Goal: Task Accomplishment & Management: Manage account settings

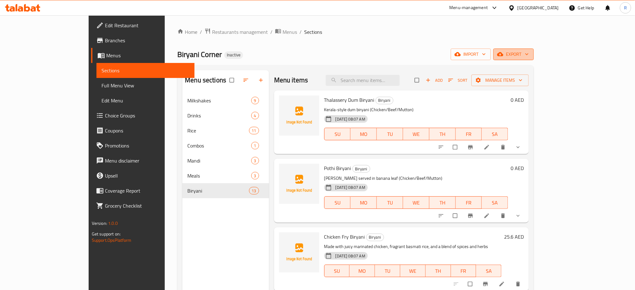
click at [528, 54] on span "export" at bounding box center [513, 54] width 30 height 8
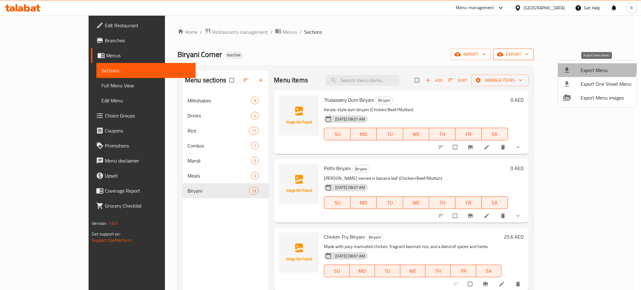
click at [590, 66] on span "Export Menu" at bounding box center [606, 70] width 51 height 8
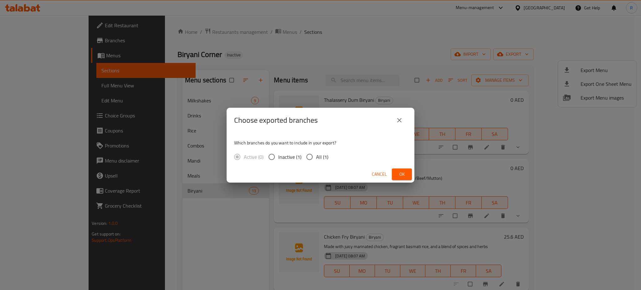
click at [311, 159] on input "All (1)" at bounding box center [309, 156] width 13 height 13
radio input "true"
click at [406, 176] on span "Ok" at bounding box center [402, 174] width 10 height 8
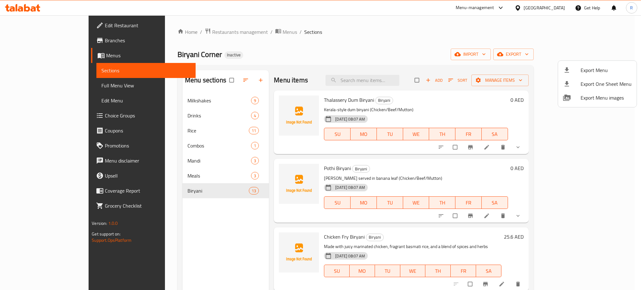
click at [344, 52] on div at bounding box center [320, 145] width 641 height 290
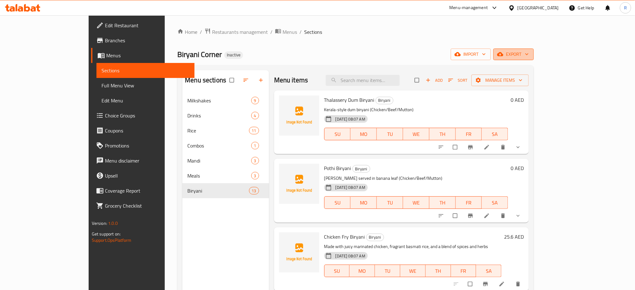
click at [503, 54] on icon "button" at bounding box center [500, 54] width 6 height 6
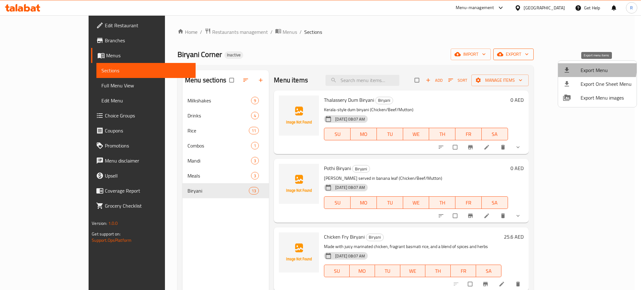
click at [587, 67] on span "Export Menu" at bounding box center [606, 70] width 51 height 8
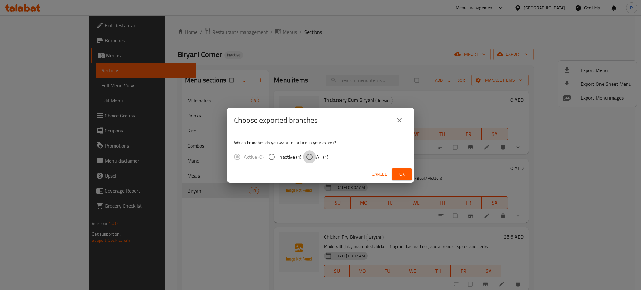
click at [308, 156] on input "All (1)" at bounding box center [309, 156] width 13 height 13
radio input "true"
click at [400, 174] on span "Ok" at bounding box center [402, 174] width 10 height 8
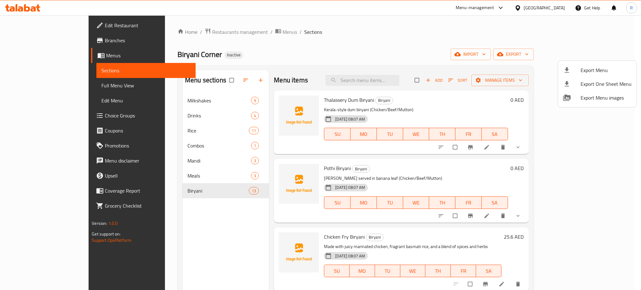
click at [363, 53] on div at bounding box center [320, 145] width 641 height 290
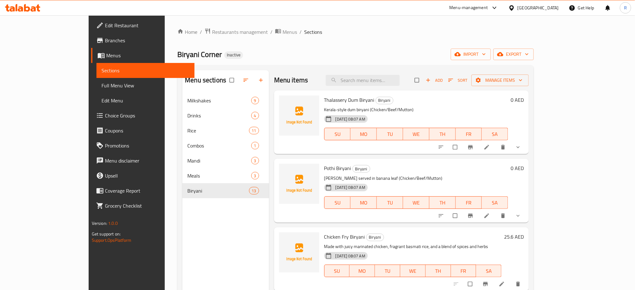
click at [22, 8] on icon at bounding box center [20, 8] width 5 height 5
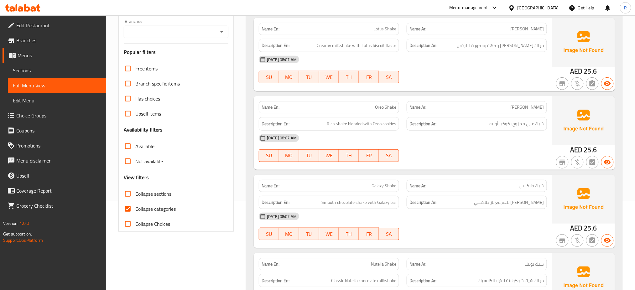
scroll to position [125, 0]
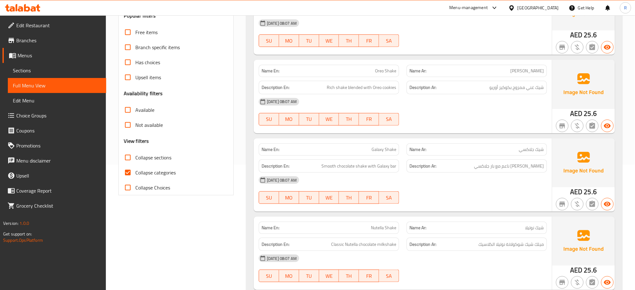
click at [136, 172] on span "Collapse categories" at bounding box center [155, 173] width 40 height 8
click at [135, 172] on input "Collapse categories" at bounding box center [127, 172] width 15 height 15
checkbox input "false"
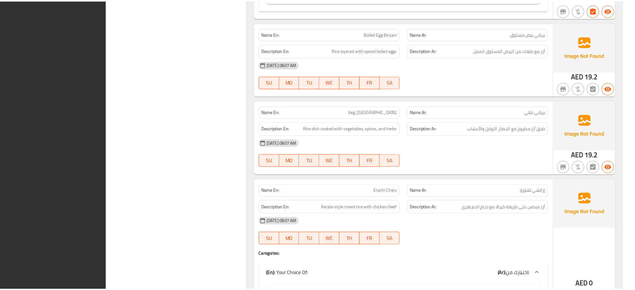
scroll to position [5051, 0]
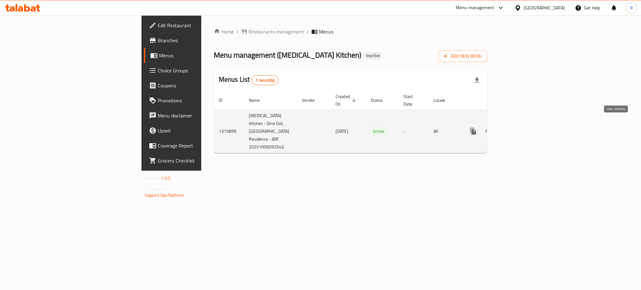
click at [522, 127] on icon "enhanced table" at bounding box center [519, 131] width 8 height 8
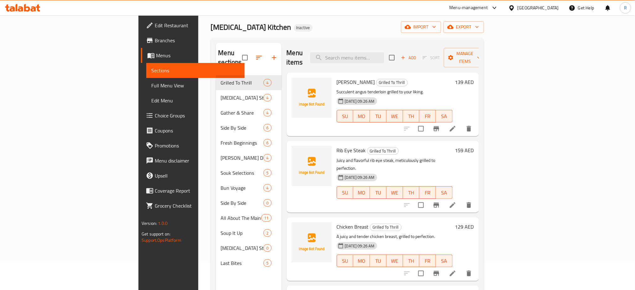
scroll to position [42, 0]
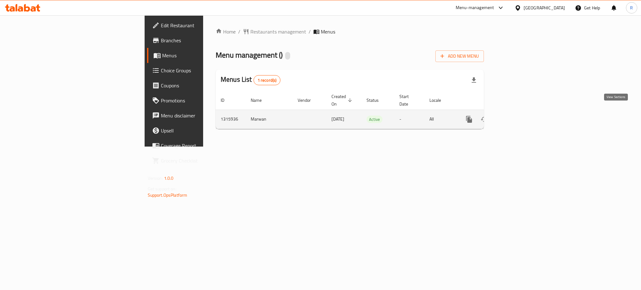
click at [517, 116] on icon "enhanced table" at bounding box center [515, 119] width 6 height 6
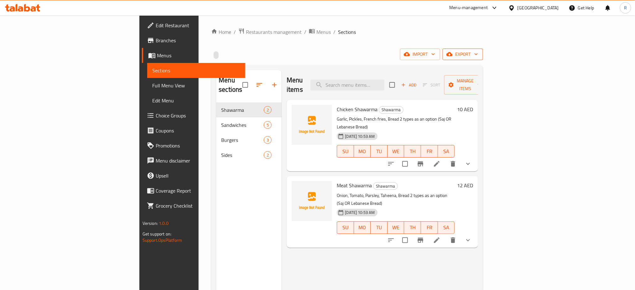
click at [483, 59] on button "export" at bounding box center [462, 55] width 40 height 12
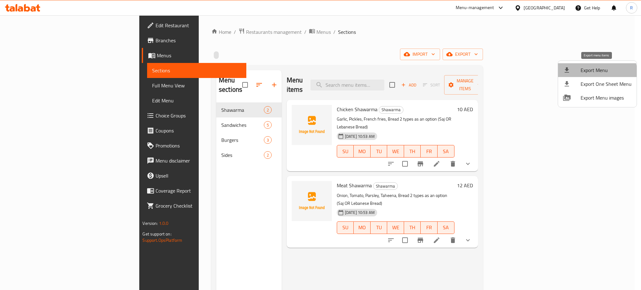
click at [597, 73] on span "Export Menu" at bounding box center [606, 70] width 51 height 8
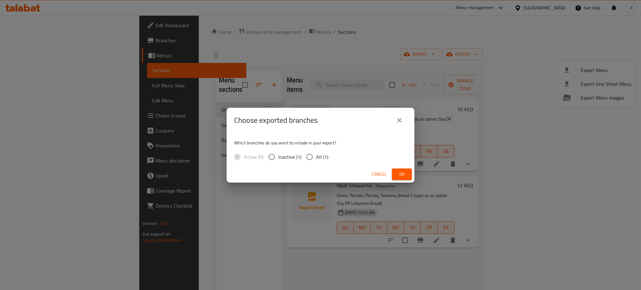
click at [311, 160] on input "All (1)" at bounding box center [309, 156] width 13 height 13
radio input "true"
click at [404, 175] on span "Ok" at bounding box center [402, 174] width 10 height 8
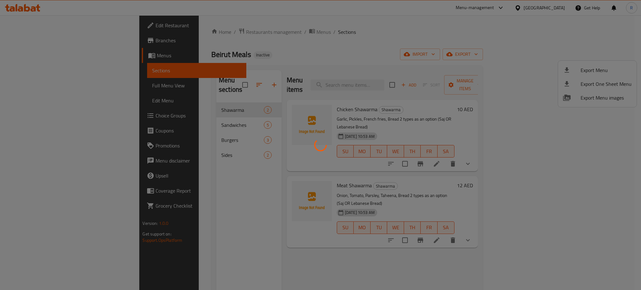
click at [451, 264] on div at bounding box center [320, 145] width 641 height 290
click at [569, 262] on div at bounding box center [320, 145] width 641 height 290
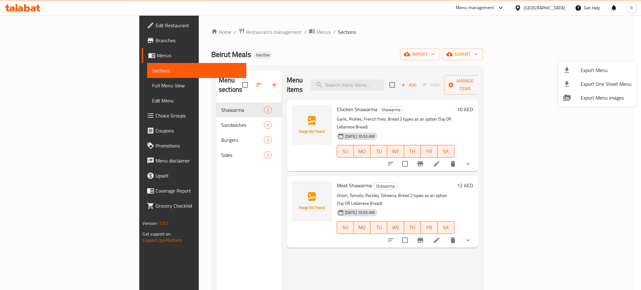
click at [33, 114] on div at bounding box center [320, 145] width 641 height 290
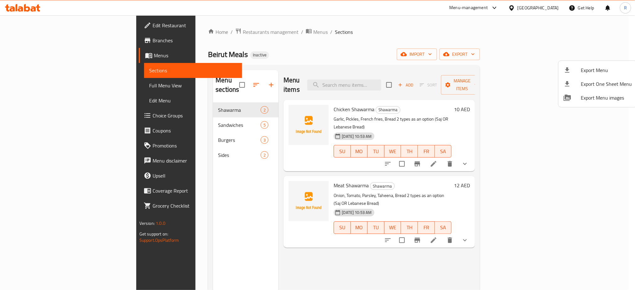
click at [152, 114] on span "Choice Groups" at bounding box center [194, 116] width 85 height 8
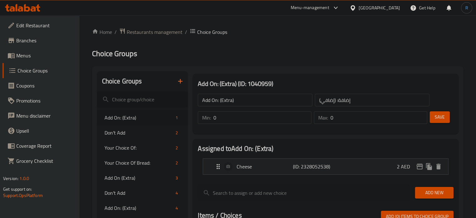
scroll to position [31, 0]
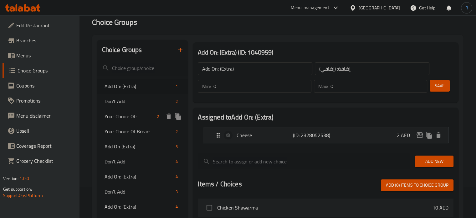
click at [130, 117] on span "Your Choice Of:" at bounding box center [130, 116] width 50 height 8
type input "Your Choice Of:"
type input "إختيارك من:"
type input "1"
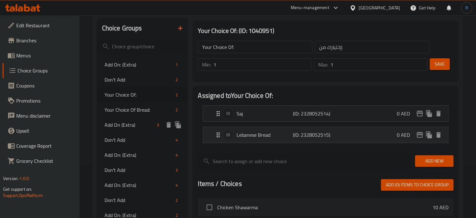
scroll to position [63, 0]
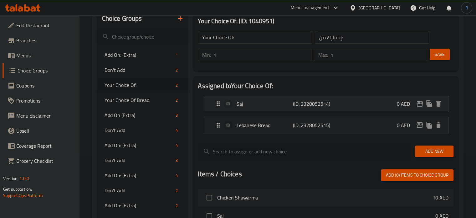
click at [276, 107] on div "Saj (ID: 2328052514) 0 AED" at bounding box center [327, 104] width 226 height 16
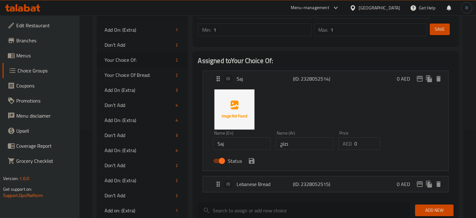
scroll to position [125, 0]
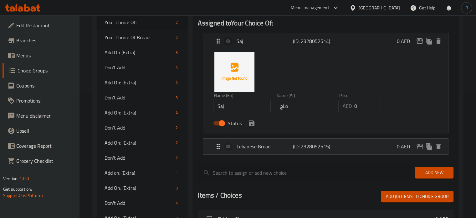
click at [263, 150] on p "Lebanese Bread" at bounding box center [265, 146] width 56 height 8
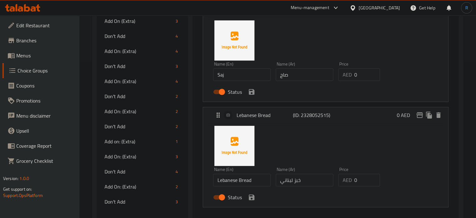
scroll to position [188, 0]
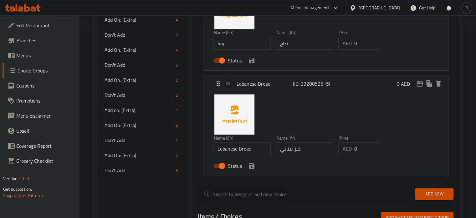
click at [243, 150] on input "Lebanese Bread" at bounding box center [242, 148] width 58 height 13
click at [238, 47] on input "Saj" at bounding box center [242, 43] width 58 height 13
paste input "Bread"
type input "Saj Bread"
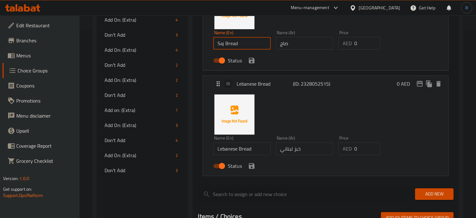
click at [299, 151] on input "خبز لبناني" at bounding box center [305, 148] width 58 height 13
click at [296, 148] on input "خبز لبناني" at bounding box center [305, 148] width 58 height 13
click at [277, 47] on input "صاج" at bounding box center [305, 43] width 58 height 13
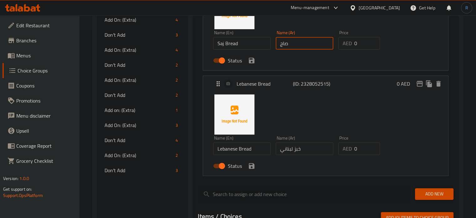
paste input "خبز"
click at [254, 59] on icon "save" at bounding box center [252, 61] width 6 height 6
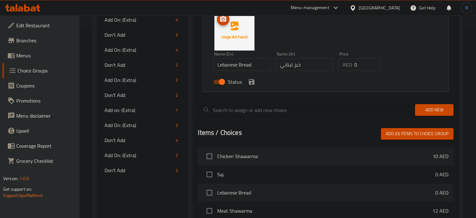
type input "خبز صاج"
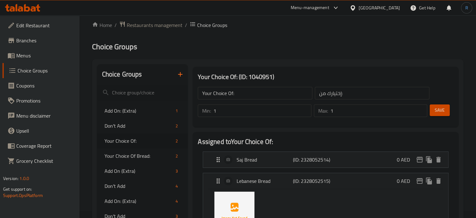
scroll to position [0, 0]
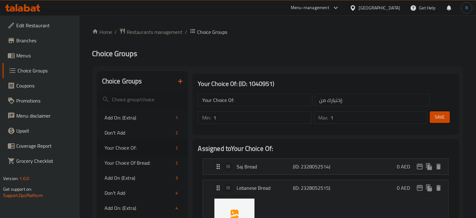
click at [441, 121] on span "Save" at bounding box center [440, 117] width 10 height 8
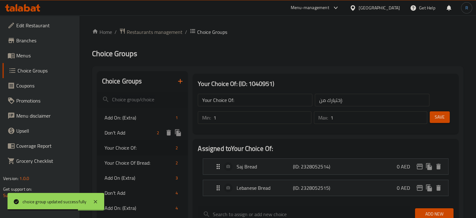
click at [136, 132] on span "Don't Add" at bounding box center [130, 133] width 50 height 8
type input "Don't Add"
type input "لا تضف"
type input "0"
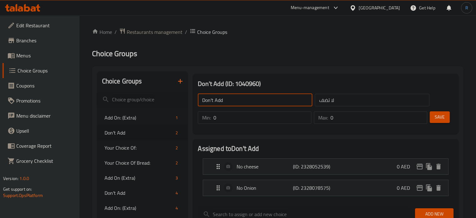
click at [238, 100] on input "Don't Add" at bounding box center [255, 100] width 115 height 13
click at [124, 116] on span "Add On: (Extra)" at bounding box center [130, 118] width 50 height 8
type input "Add On: (Extra)"
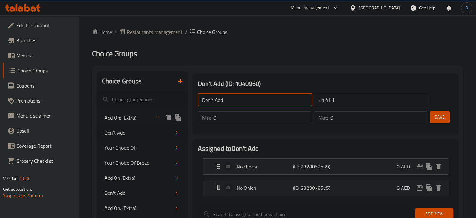
type input "إضافة: (إضافي)"
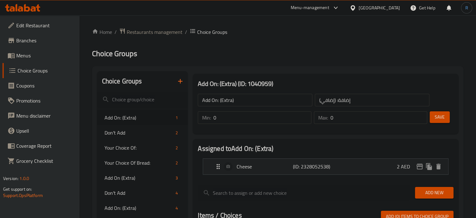
click at [252, 96] on input "Add On: (Extra)" at bounding box center [255, 100] width 115 height 13
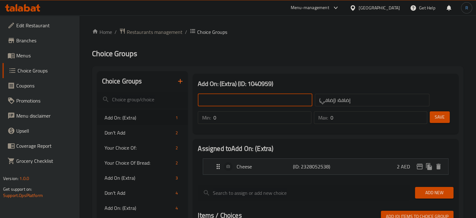
click at [251, 94] on input "text" at bounding box center [255, 100] width 115 height 13
type input "Add On's:"
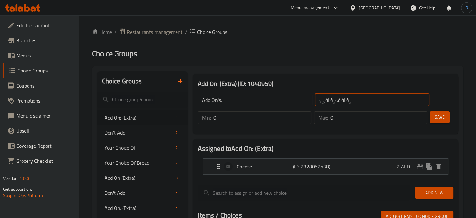
click at [354, 100] on input "إضافة: (إضافي)" at bounding box center [372, 100] width 115 height 13
click at [351, 100] on input "text" at bounding box center [372, 100] width 115 height 13
type input "الإضافات:"
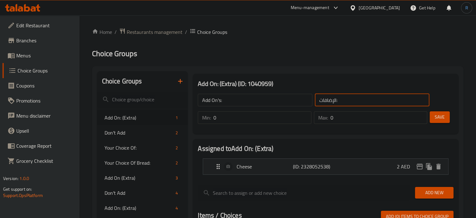
click at [441, 115] on span "Save" at bounding box center [440, 117] width 10 height 8
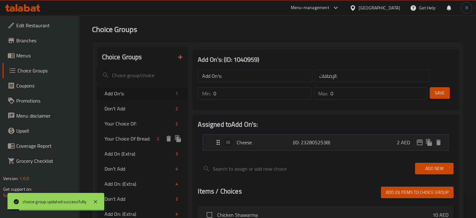
scroll to position [31, 0]
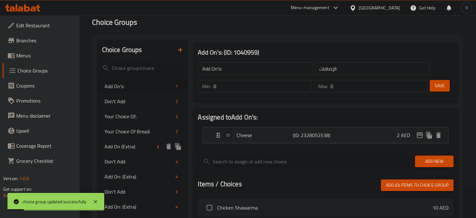
click at [122, 144] on span "Add On (Extra)" at bounding box center [130, 146] width 50 height 8
type input "Add On (Extra)"
type input "إضافة (إضافية)"
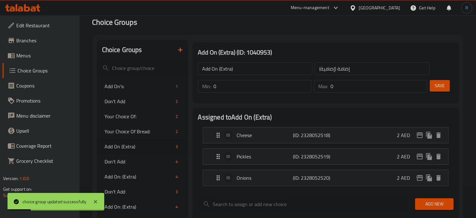
click at [238, 65] on input "Add On (Extra)" at bounding box center [255, 68] width 115 height 13
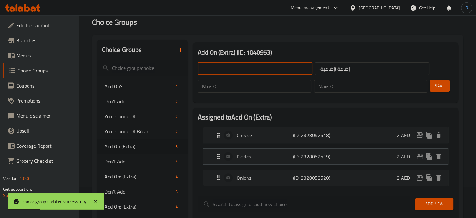
click at [238, 65] on input "text" at bounding box center [255, 68] width 115 height 13
type input "Add On's:"
click at [367, 69] on input "إضافة (إضافية)" at bounding box center [372, 68] width 115 height 13
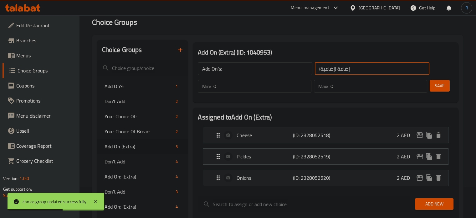
click at [367, 69] on input "إضافة (إضافية)" at bounding box center [372, 68] width 115 height 13
click at [367, 69] on input "text" at bounding box center [372, 68] width 115 height 13
type input "الإضافات:"
drag, startPoint x: 441, startPoint y: 82, endPoint x: 311, endPoint y: 93, distance: 130.8
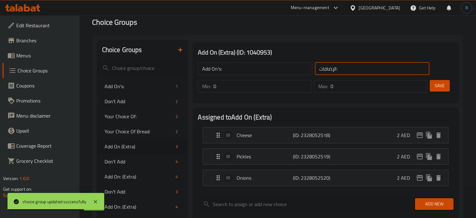
click at [442, 84] on span "Save" at bounding box center [440, 86] width 10 height 8
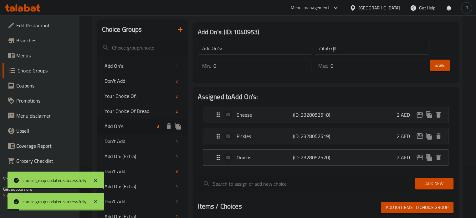
scroll to position [63, 0]
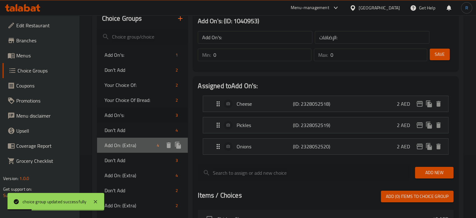
click at [113, 146] on span "Add On: (Extra)" at bounding box center [130, 145] width 50 height 8
type input "Add On: (Extra)"
type input "إضافة: (إضافي)"
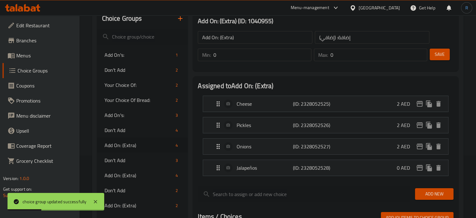
click at [264, 39] on input "Add On: (Extra)" at bounding box center [255, 37] width 115 height 13
click at [264, 39] on input "text" at bounding box center [255, 37] width 115 height 13
type input "Add On's:"
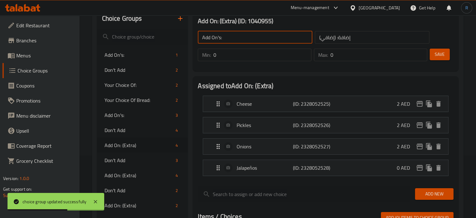
click at [361, 36] on input "إضافة: (إضافي)" at bounding box center [372, 37] width 115 height 13
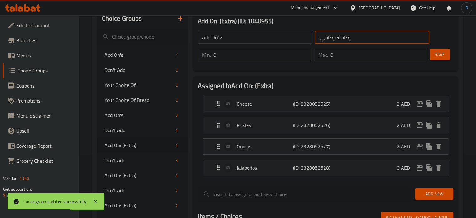
click at [361, 36] on input "إضافة: (إضافي)" at bounding box center [372, 37] width 115 height 13
click at [361, 36] on input "text" at bounding box center [372, 37] width 115 height 13
type input "الإضافات:"
click at [438, 55] on span "Save" at bounding box center [440, 54] width 10 height 8
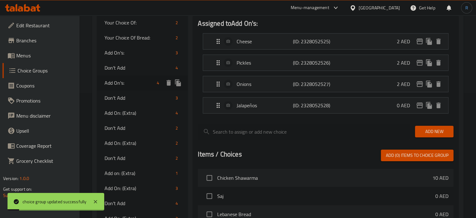
scroll to position [125, 0]
click at [123, 113] on span "Add On: (Extra)" at bounding box center [130, 113] width 50 height 8
type input "Add On: (Extra)"
type input "إضافة: (إضافي)"
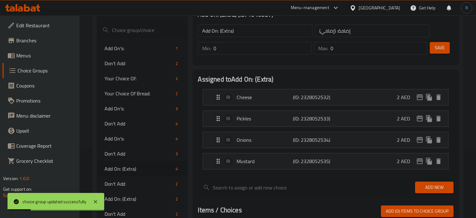
scroll to position [0, 0]
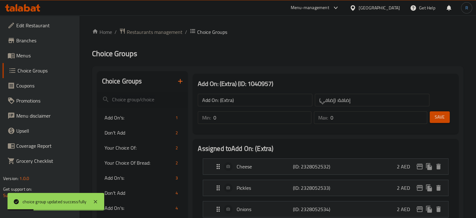
click at [238, 95] on input "Add On: (Extra)" at bounding box center [255, 100] width 115 height 13
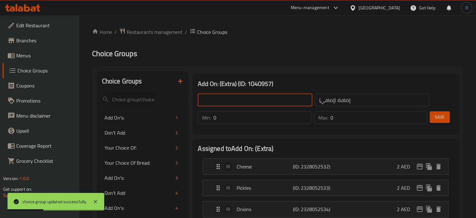
click at [238, 95] on input "text" at bounding box center [255, 100] width 115 height 13
type input "Add On's:"
click at [377, 99] on input "إضافة: (إضافي)" at bounding box center [372, 100] width 115 height 13
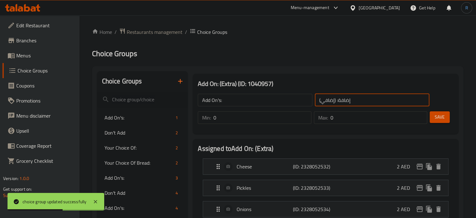
click at [377, 99] on input "إضافة: (إضافي)" at bounding box center [372, 100] width 115 height 13
click at [377, 99] on input "text" at bounding box center [372, 100] width 115 height 13
type input "الإضافات:"
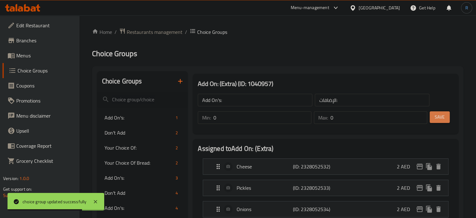
click at [446, 119] on button "Save" at bounding box center [440, 117] width 20 height 12
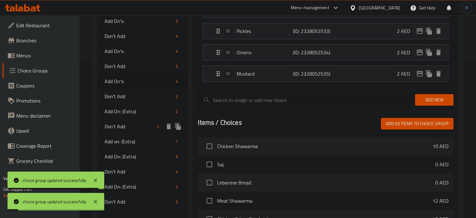
scroll to position [188, 0]
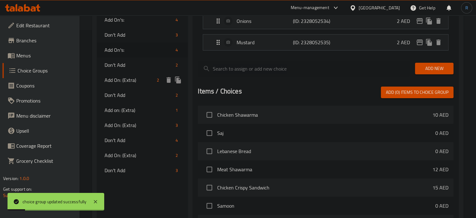
click at [132, 78] on span "Add On: (Extra)" at bounding box center [130, 80] width 50 height 8
type input "Add On: (Extra)"
type input "إضافة: (إضافي)"
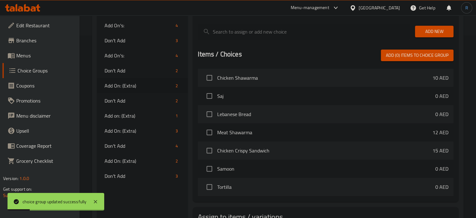
scroll to position [0, 0]
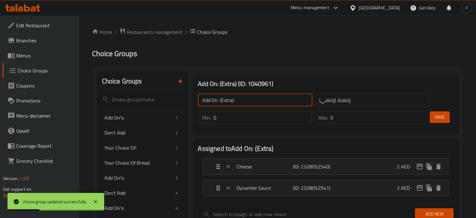
click at [238, 99] on input "Add On: (Extra)" at bounding box center [255, 100] width 115 height 13
click at [238, 99] on input "text" at bounding box center [255, 100] width 115 height 13
type input "Add On's:"
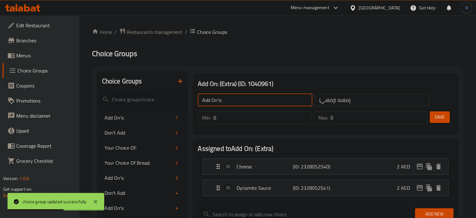
click at [358, 102] on input "إضافة: (إضافي)" at bounding box center [372, 100] width 115 height 13
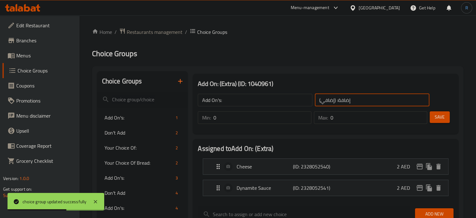
click at [358, 102] on input "إضافة: (إضافي)" at bounding box center [372, 100] width 115 height 13
click at [358, 102] on input "text" at bounding box center [372, 100] width 115 height 13
type input "الإضافات:"
click at [435, 120] on span "Save" at bounding box center [440, 117] width 10 height 8
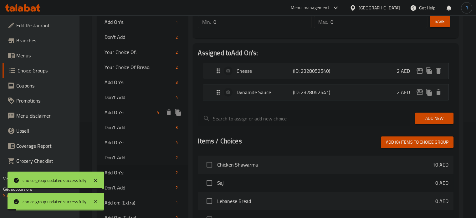
scroll to position [157, 0]
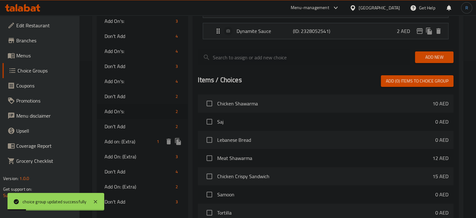
click at [121, 143] on span "Add on: (Extra)" at bounding box center [130, 141] width 50 height 8
type input "Add on: (Extra)"
type input "إضافة: (إضافي)"
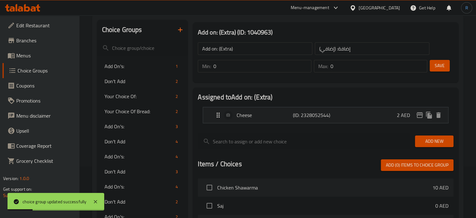
scroll to position [0, 0]
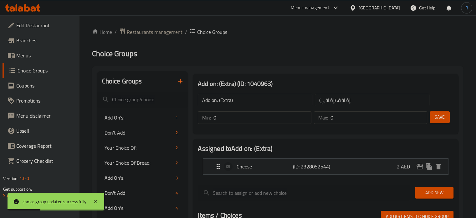
click at [248, 97] on input "Add on: (Extra)" at bounding box center [255, 100] width 115 height 13
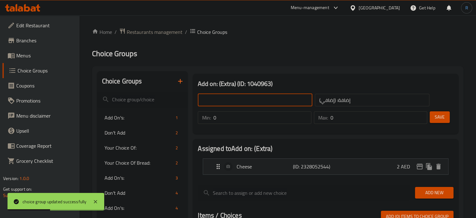
click at [248, 97] on input "text" at bounding box center [255, 100] width 115 height 13
type input "Add On's:"
click at [363, 106] on input "إضافة: (إضافي)" at bounding box center [372, 100] width 115 height 13
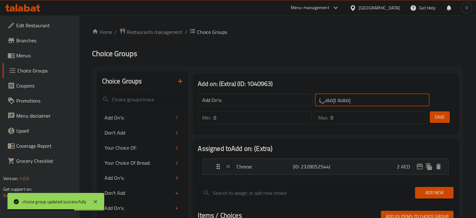
click at [363, 106] on input "إضافة: (إضافي)" at bounding box center [372, 100] width 115 height 13
click at [360, 105] on input "text" at bounding box center [372, 100] width 115 height 13
type input "الإضافات:"
click at [439, 118] on span "Save" at bounding box center [440, 117] width 10 height 8
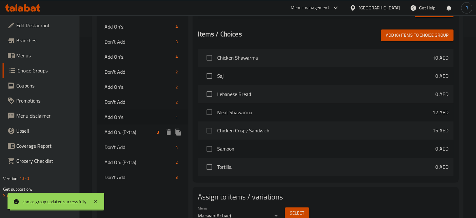
scroll to position [209, 0]
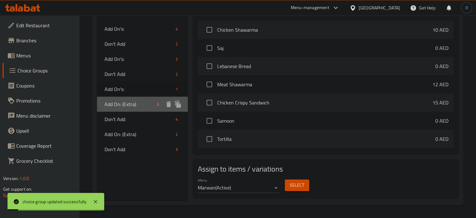
click at [111, 105] on span "Add On: (Extra)" at bounding box center [130, 104] width 50 height 8
type input "Add On: (Extra)"
type input "إضافة: (إضافي)"
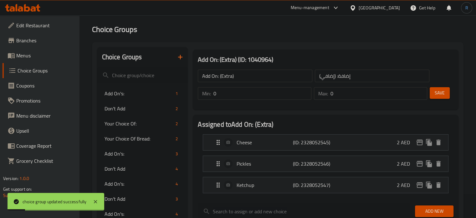
scroll to position [0, 0]
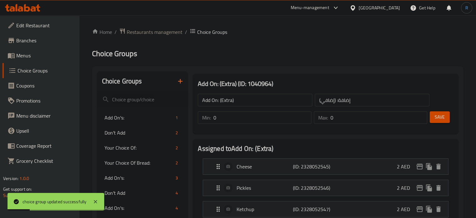
click at [249, 106] on div "Add On: (Extra) ​" at bounding box center [255, 99] width 117 height 15
click at [249, 100] on input "Add On: (Extra)" at bounding box center [255, 100] width 115 height 13
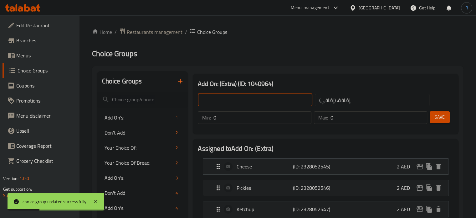
click at [249, 100] on input "text" at bounding box center [255, 100] width 115 height 13
type input "Add On's:"
click at [379, 94] on input "إضافة: (إضافي)" at bounding box center [372, 100] width 115 height 13
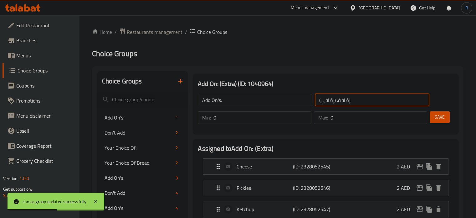
click at [379, 94] on input "إضافة: (إضافي)" at bounding box center [372, 100] width 115 height 13
click at [379, 94] on input "text" at bounding box center [372, 100] width 115 height 13
type input "الإضافات:"
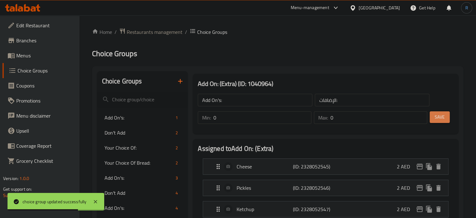
click at [440, 114] on span "Save" at bounding box center [440, 117] width 10 height 8
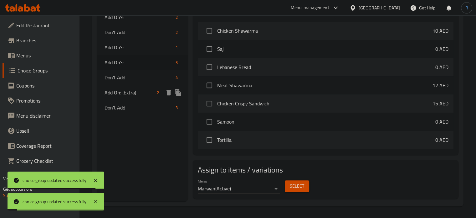
click at [118, 94] on span "Add On: (Extra)" at bounding box center [130, 93] width 50 height 8
type input "Add On: (Extra)"
type input "إضافة: (إضافي)"
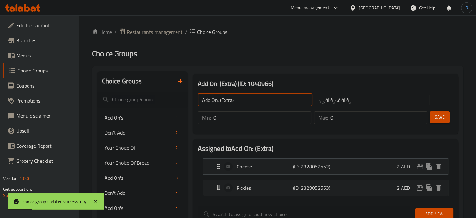
click at [245, 100] on input "Add On: (Extra)" at bounding box center [255, 100] width 115 height 13
click at [245, 100] on input "text" at bounding box center [255, 100] width 115 height 13
type input "Add On's:"
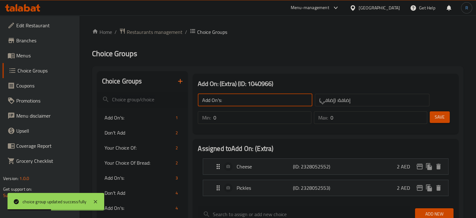
click at [348, 96] on input "إضافة: (إضافي)" at bounding box center [372, 100] width 115 height 13
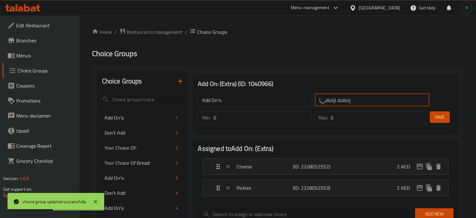
click at [348, 96] on input "إضافة: (إضافي)" at bounding box center [372, 100] width 115 height 13
click at [350, 97] on input "text" at bounding box center [372, 100] width 115 height 13
type input "الإضافات:"
click at [435, 117] on span "Save" at bounding box center [440, 117] width 10 height 8
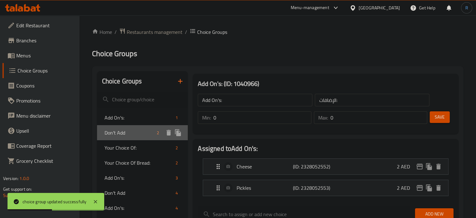
click at [126, 135] on span "Don't Add" at bounding box center [130, 133] width 50 height 8
type input "Don't Add"
type input "لا تضف"
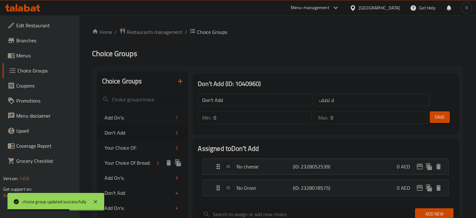
scroll to position [31, 0]
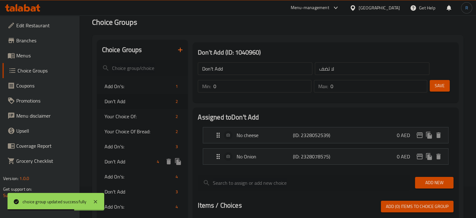
click at [118, 162] on span "Don't Add" at bounding box center [130, 161] width 50 height 8
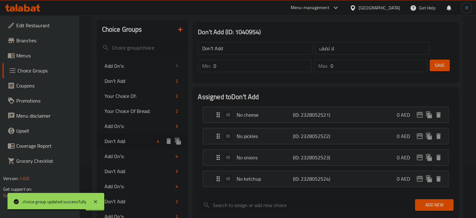
scroll to position [63, 0]
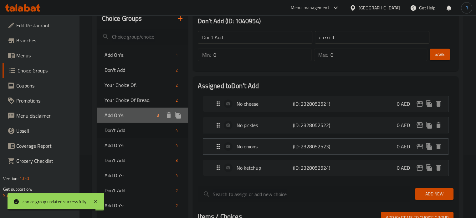
click at [123, 118] on span "Add On's:" at bounding box center [130, 115] width 50 height 8
type input "Add On's:"
type input "الإضافات:"
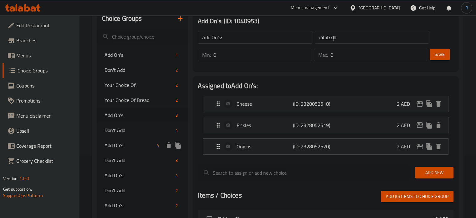
click at [121, 142] on span "Add On's:" at bounding box center [130, 145] width 50 height 8
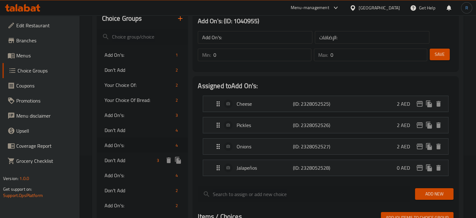
click at [121, 160] on span "Don't Add" at bounding box center [130, 160] width 50 height 8
type input "Don't Add"
type input "لا تضف"
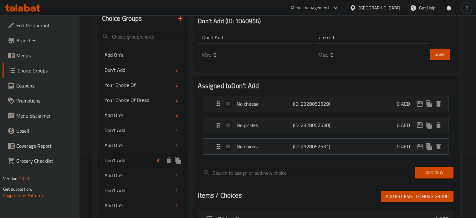
scroll to position [94, 0]
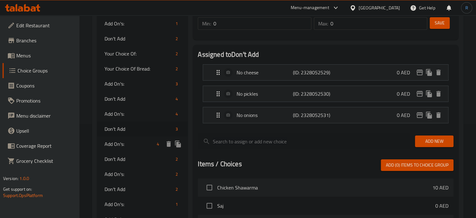
click at [121, 145] on span "Add On's:" at bounding box center [130, 144] width 50 height 8
type input "Add On's:"
type input "الإضافات:"
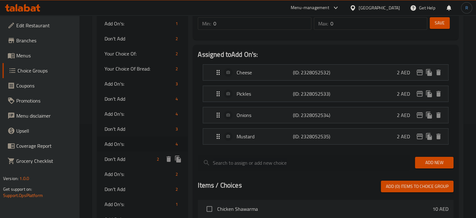
click at [120, 157] on span "Don't Add" at bounding box center [130, 159] width 50 height 8
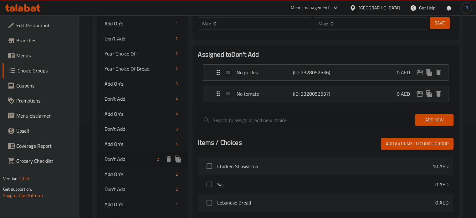
type input "Don't Add"
type input "لا تضف"
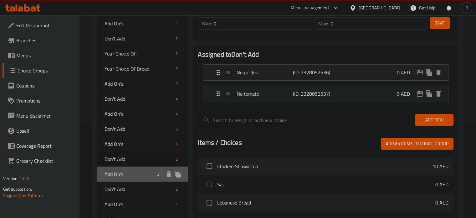
click at [120, 173] on span "Add On's:" at bounding box center [130, 174] width 50 height 8
type input "Add On's:"
type input "الإضافات:"
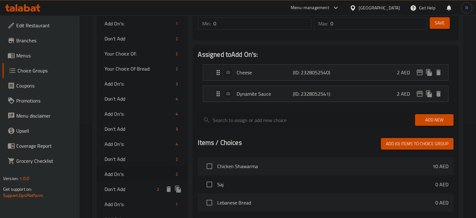
click at [120, 185] on span "Don't Add" at bounding box center [130, 189] width 50 height 8
type input "Don't Add"
type input "لا تضف"
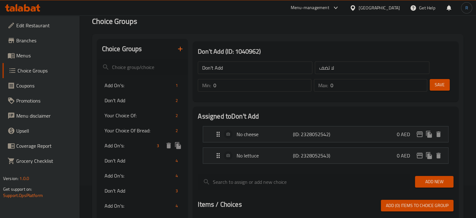
scroll to position [31, 0]
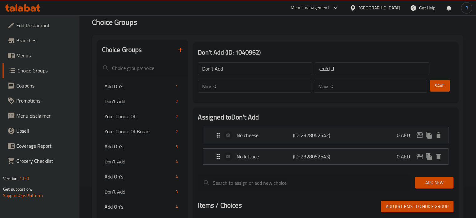
click at [177, 50] on icon "button" at bounding box center [181, 50] width 8 height 8
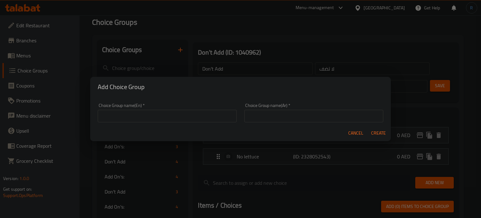
click at [158, 115] on input "text" at bounding box center [167, 116] width 139 height 13
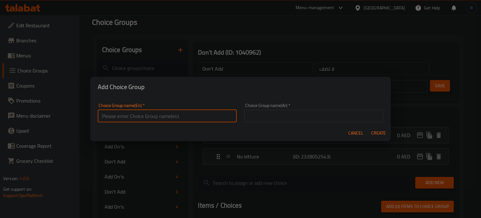
type input "test"
click at [262, 115] on input "text" at bounding box center [313, 116] width 139 height 13
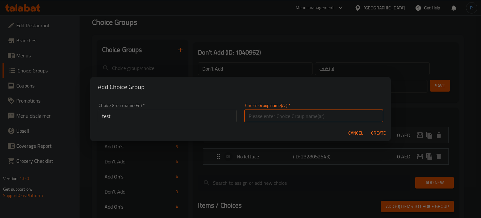
type input "إختيارك من:"
click at [379, 129] on span "Create" at bounding box center [378, 133] width 15 height 8
type input "test"
type input "إختيارك من:"
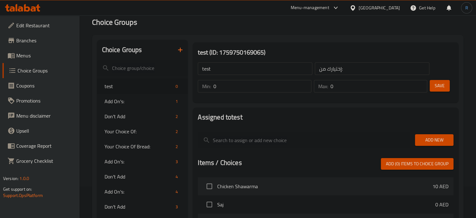
click at [233, 70] on input "test" at bounding box center [255, 68] width 115 height 13
click at [233, 70] on input "text" at bounding box center [255, 68] width 115 height 13
type input "Your Choice Of:"
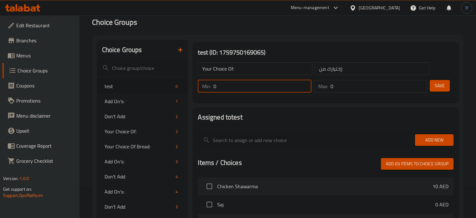
click at [226, 89] on input "0" at bounding box center [263, 86] width 98 height 13
type input "1"
click at [340, 86] on input "0" at bounding box center [379, 86] width 97 height 13
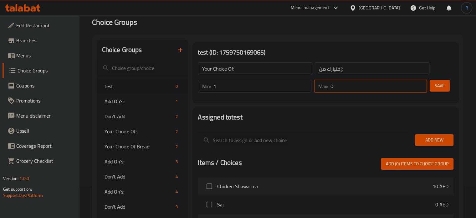
click at [340, 86] on input "0" at bounding box center [379, 86] width 97 height 13
type input "1"
click at [432, 87] on button "Save" at bounding box center [440, 86] width 20 height 12
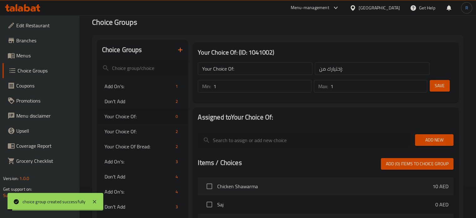
scroll to position [63, 0]
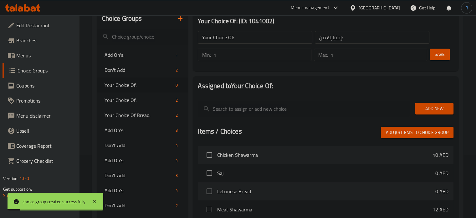
click at [421, 106] on span "Add New" at bounding box center [434, 109] width 28 height 8
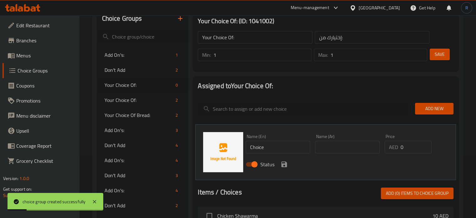
click at [278, 146] on input "Choice" at bounding box center [278, 147] width 64 height 13
type input "With Jalapenos"
click at [316, 146] on input "text" at bounding box center [347, 147] width 64 height 13
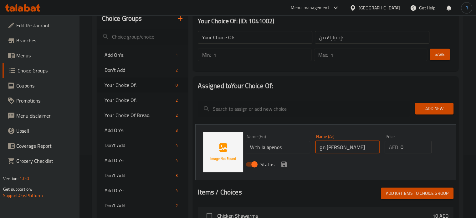
type input "مع [PERSON_NAME]"
click at [281, 166] on icon "save" at bounding box center [284, 164] width 6 height 6
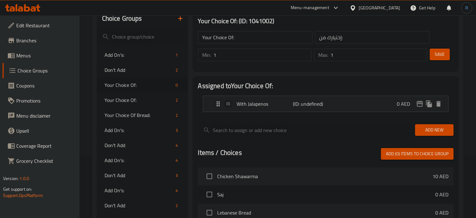
click at [428, 127] on span "Add New" at bounding box center [434, 130] width 28 height 8
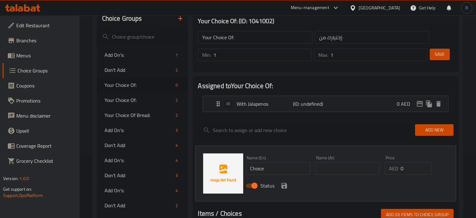
click at [332, 167] on input "text" at bounding box center [347, 168] width 64 height 13
type input "بدون هالبينو"
click at [265, 168] on input "Choice" at bounding box center [278, 168] width 64 height 13
type input "Without Jalapaeno"
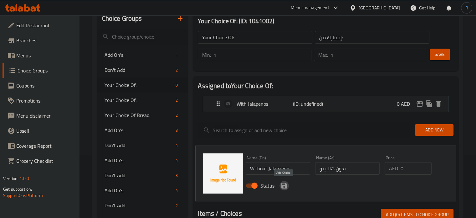
click at [281, 186] on icon "save" at bounding box center [285, 186] width 8 height 8
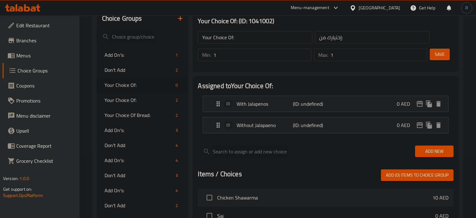
click at [443, 52] on span "Save" at bounding box center [440, 54] width 10 height 8
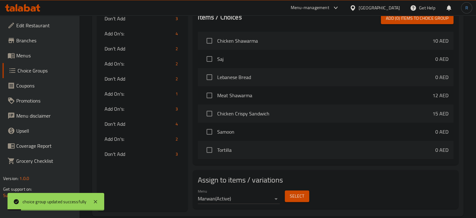
scroll to position [230, 0]
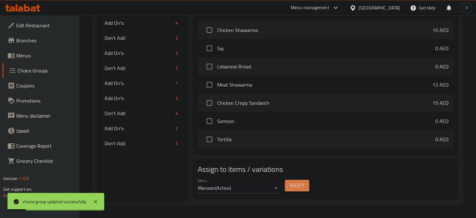
click at [295, 185] on span "Select" at bounding box center [297, 185] width 14 height 8
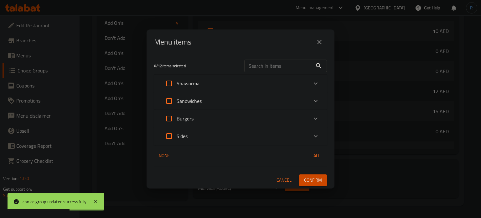
click at [271, 67] on input "text" at bounding box center [278, 65] width 68 height 13
paste input "Fajita"
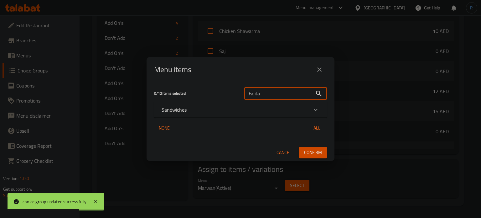
type input "Fajita"
click at [216, 114] on div "Sandwiches" at bounding box center [240, 109] width 173 height 15
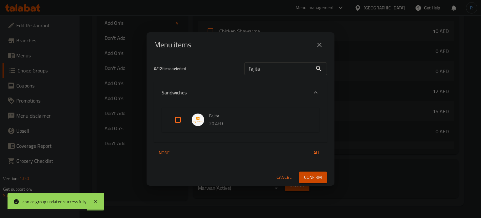
click at [180, 120] on input "Expand" at bounding box center [177, 119] width 15 height 15
checkbox input "true"
click at [317, 176] on span "Confirm" at bounding box center [313, 177] width 18 height 8
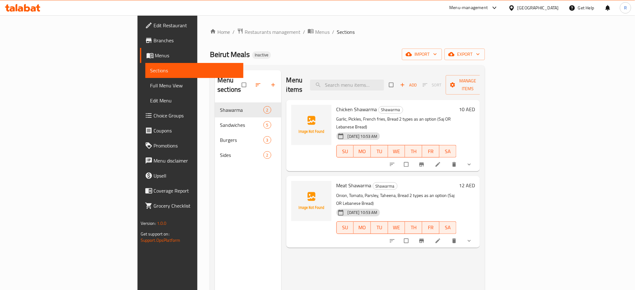
drag, startPoint x: 35, startPoint y: 82, endPoint x: 150, endPoint y: 0, distance: 140.7
click at [150, 82] on span "Full Menu View" at bounding box center [194, 86] width 88 height 8
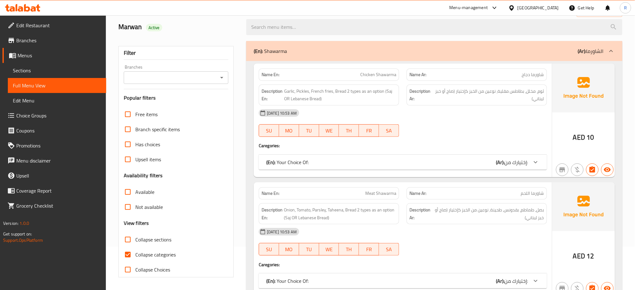
scroll to position [83, 0]
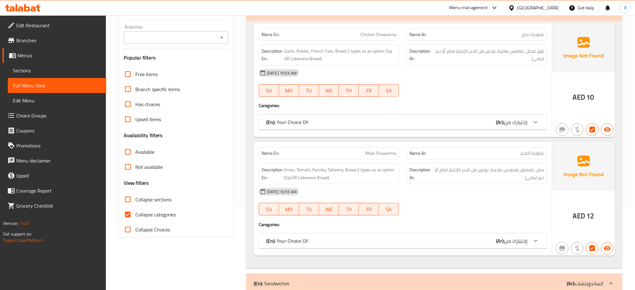
click at [130, 213] on input "Collapse categories" at bounding box center [127, 214] width 15 height 15
checkbox input "false"
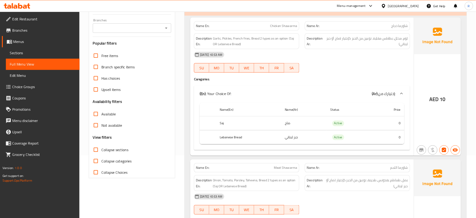
scroll to position [0, 0]
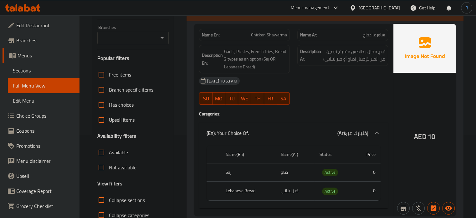
scroll to position [94, 0]
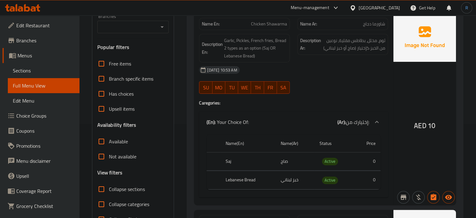
drag, startPoint x: 334, startPoint y: 90, endPoint x: 318, endPoint y: 84, distance: 17.6
click at [334, 90] on div at bounding box center [343, 94] width 98 height 8
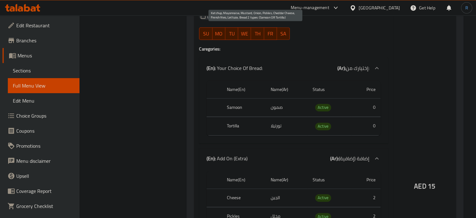
scroll to position [595, 0]
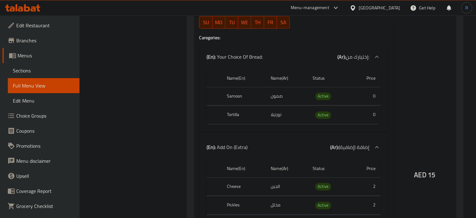
drag, startPoint x: 396, startPoint y: 102, endPoint x: 360, endPoint y: 85, distance: 39.9
click at [396, 102] on div "AED 15" at bounding box center [425, 157] width 63 height 435
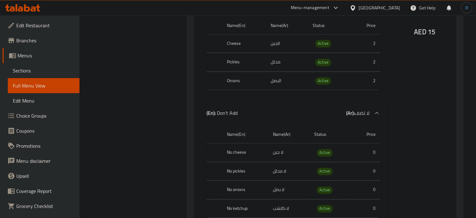
scroll to position [751, 0]
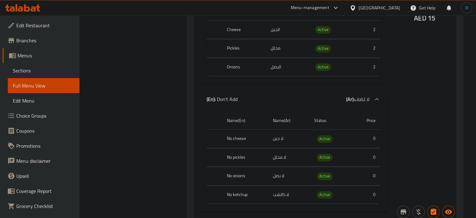
click at [423, 91] on div "AED 15" at bounding box center [425, 0] width 63 height 435
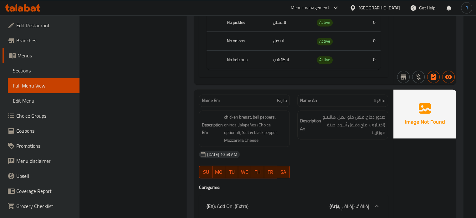
scroll to position [908, 0]
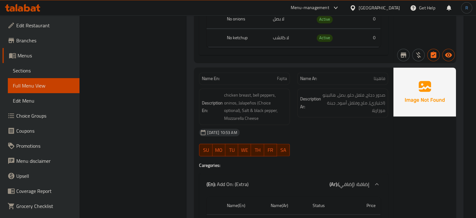
click at [282, 79] on span "Fajita" at bounding box center [282, 78] width 10 height 7
copy span "Fajita"
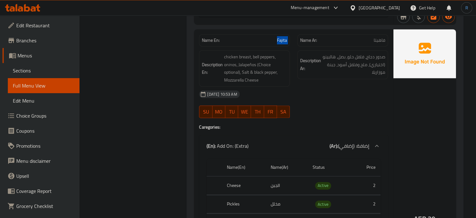
scroll to position [939, 0]
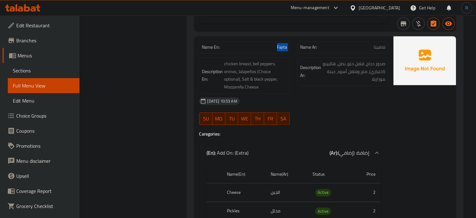
click at [284, 48] on span "Fajita" at bounding box center [282, 47] width 10 height 7
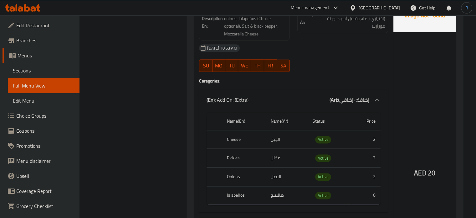
scroll to position [971, 0]
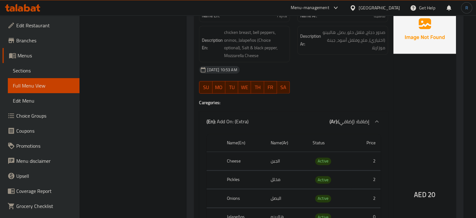
click at [416, 124] on div "AED 20" at bounding box center [425, 177] width 63 height 345
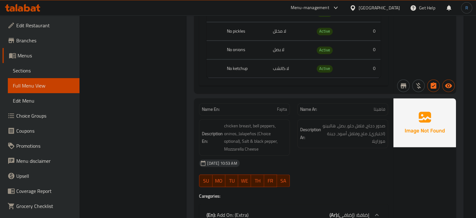
scroll to position [877, 0]
click at [281, 111] on span "Fajita" at bounding box center [282, 109] width 10 height 7
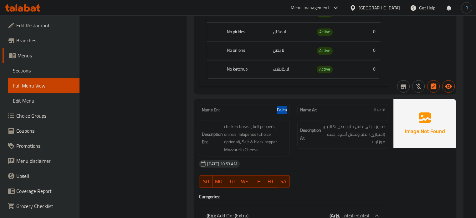
click at [281, 111] on span "Fajita" at bounding box center [282, 109] width 10 height 7
copy span "Fajita"
click at [283, 110] on span "Fajita" at bounding box center [282, 109] width 10 height 7
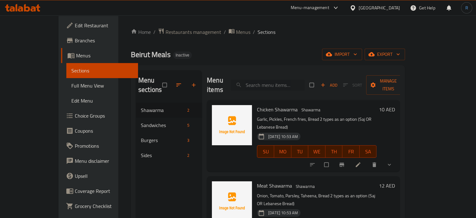
click at [283, 85] on input "search" at bounding box center [268, 85] width 74 height 11
paste input "Fajita"
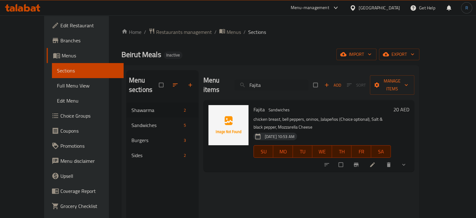
type input "Fajita"
click at [376, 161] on icon at bounding box center [372, 164] width 6 height 6
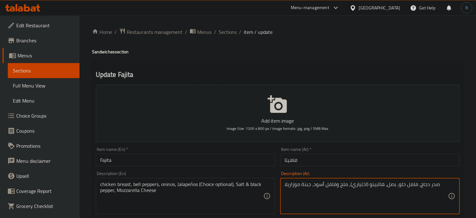
type textarea "صدر دجاج، فلفل حلو، بصل، هالبينو (اختياري)، ملح وفلفل أسود، جبنة موزاريلا"
click at [379, 157] on input "فاهيتا" at bounding box center [370, 159] width 180 height 13
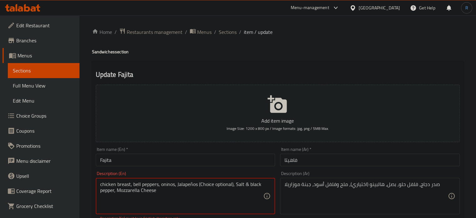
click at [192, 186] on textarea "chicken breast, bell peppers, oninos, Jalapeños (Choice optional), Salt & black…" at bounding box center [181, 196] width 163 height 30
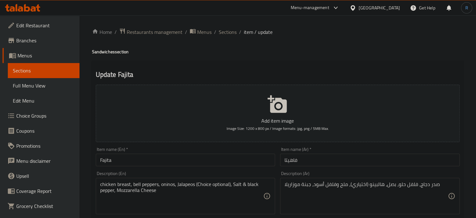
click at [130, 203] on textarea "chicken breast, bell peppers, oninos, Jalapeos (Choice optional), Salt & black …" at bounding box center [181, 196] width 163 height 30
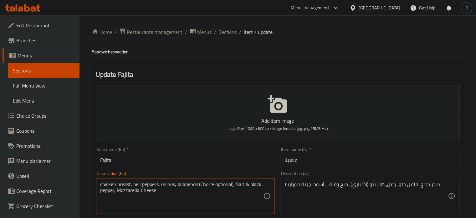
type textarea "chicken breast, bell peppers, oninos, Jalapenos (Choice optional), Salt & black…"
click at [193, 160] on input "Fajita" at bounding box center [186, 159] width 180 height 13
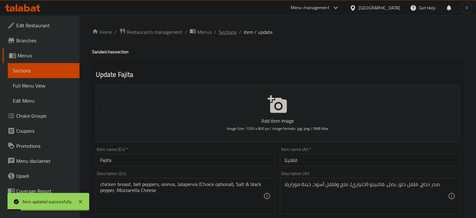
click at [222, 34] on span "Sections" at bounding box center [228, 32] width 18 height 8
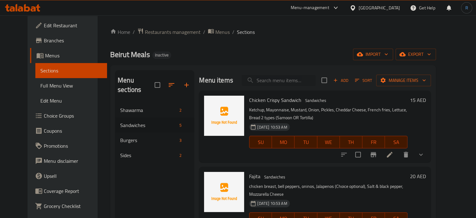
click at [281, 81] on input "search" at bounding box center [279, 80] width 74 height 11
paste input "Fajita"
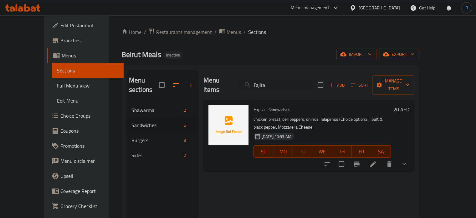
type input "Fajita"
click at [376, 161] on icon at bounding box center [373, 164] width 6 height 6
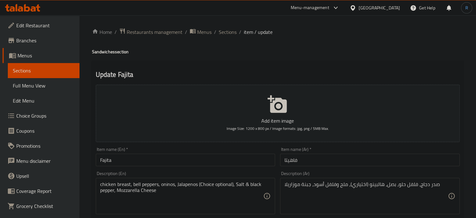
type input "إختيارك من:"
type input "1"
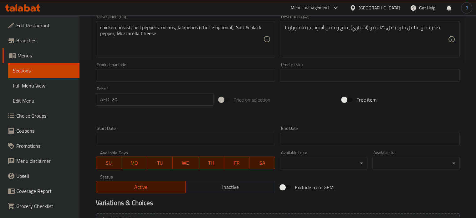
scroll to position [282, 0]
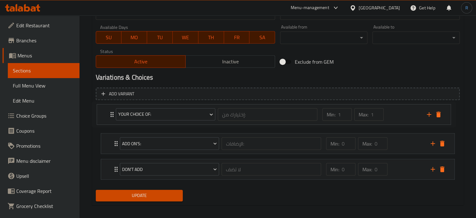
drag, startPoint x: 115, startPoint y: 147, endPoint x: 111, endPoint y: 116, distance: 31.5
click at [111, 116] on div "Add On's: الإضافات: ​ Min: 0 ​ Max: 0 ​ Cheese (ID: 2328052525) 2 AED Name (En)…" at bounding box center [278, 143] width 364 height 77
click at [136, 196] on span "Update" at bounding box center [139, 195] width 77 height 8
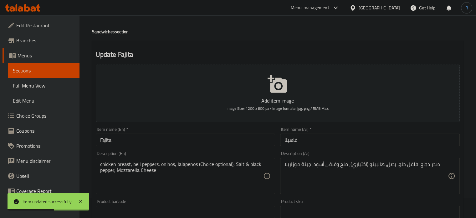
scroll to position [0, 0]
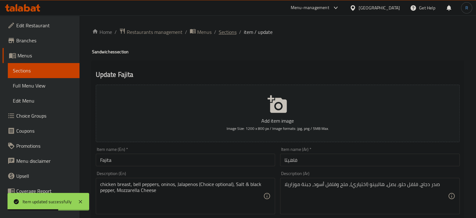
click at [226, 32] on span "Sections" at bounding box center [228, 32] width 18 height 8
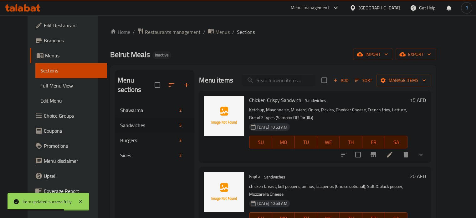
click at [284, 75] on input "search" at bounding box center [279, 80] width 74 height 11
paste input "Philadelphia Sandwich"
type input "Philadelphia Sandwich"
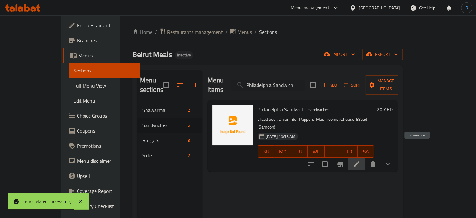
click at [359, 161] on icon at bounding box center [357, 164] width 6 height 6
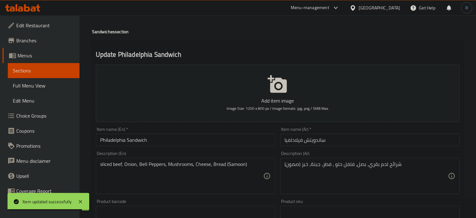
scroll to position [31, 0]
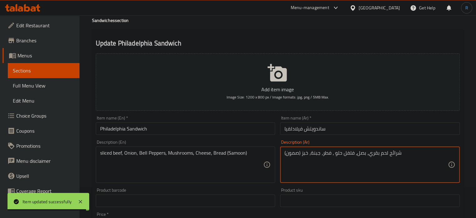
click at [393, 152] on textarea "شرائح لحم بقري، بصل، فلفل حلو ، فطر، جبنة، خبز (صمون)" at bounding box center [366, 165] width 163 height 30
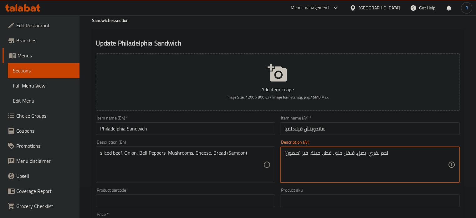
click at [367, 155] on textarea "لحم بقري، بصل، فلفل حلو ، فطر، جبنة، خبز (صمون)" at bounding box center [366, 165] width 163 height 30
type textarea "لحم بقري مقطع، بصل، فلفل حلو ، فطر، جبنة، خبز (صمون)"
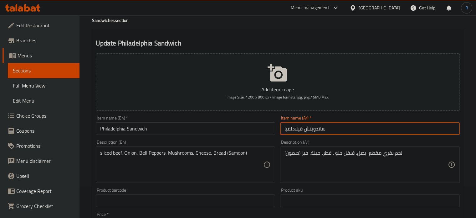
click at [356, 130] on input "ساندويتش فيلادلفيا" at bounding box center [370, 128] width 180 height 13
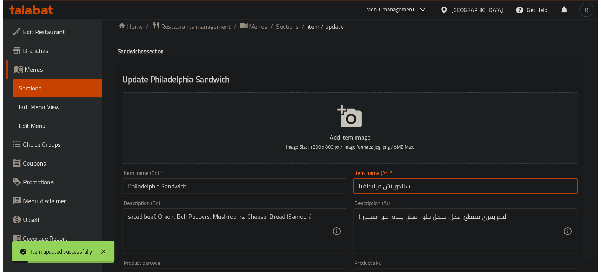
scroll to position [0, 0]
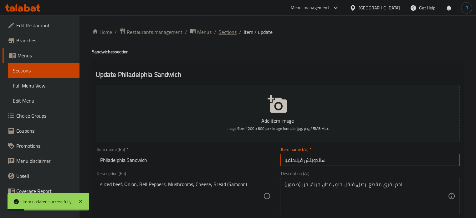
click at [232, 33] on span "Sections" at bounding box center [228, 32] width 18 height 8
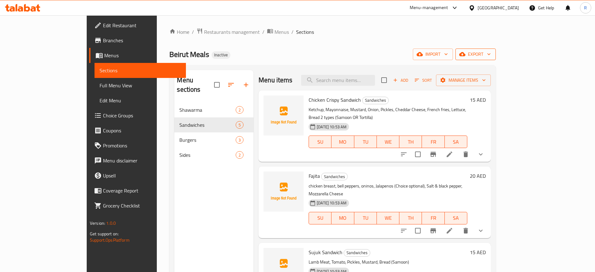
click at [491, 50] on span "export" at bounding box center [476, 54] width 30 height 8
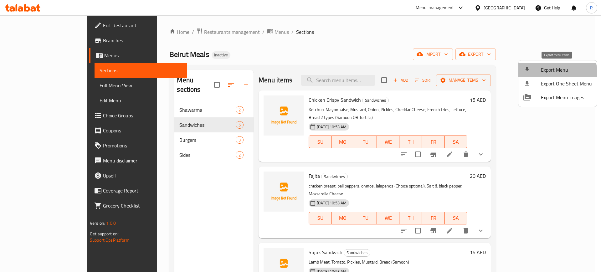
click at [556, 73] on span "Export Menu" at bounding box center [566, 70] width 51 height 8
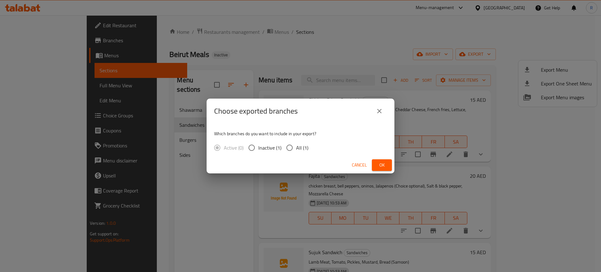
click at [287, 148] on input "All (1)" at bounding box center [289, 147] width 13 height 13
radio input "true"
click at [377, 164] on span "Ok" at bounding box center [382, 165] width 10 height 8
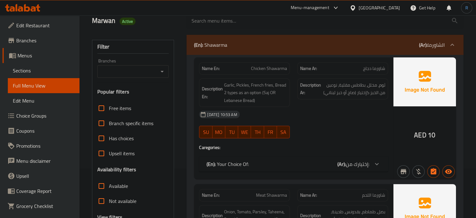
scroll to position [63, 0]
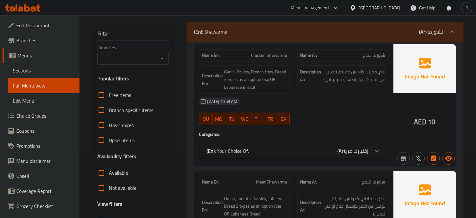
click at [207, 34] on p "(En): Shawarma" at bounding box center [210, 32] width 33 height 8
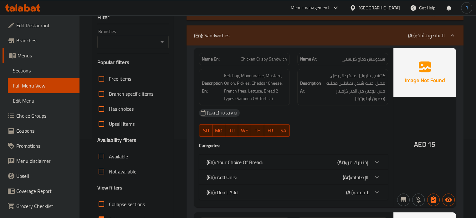
scroll to position [94, 0]
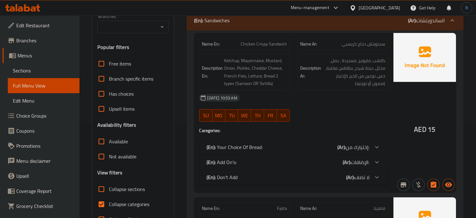
click at [100, 206] on input "Collapse categories" at bounding box center [101, 203] width 15 height 15
checkbox input "false"
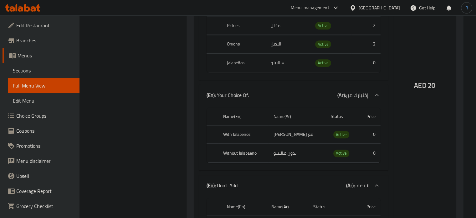
scroll to position [720, 0]
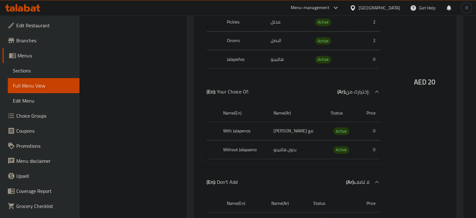
click at [423, 62] on div "AED 20" at bounding box center [425, 65] width 63 height 435
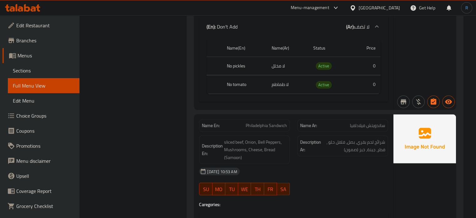
scroll to position [1221, 0]
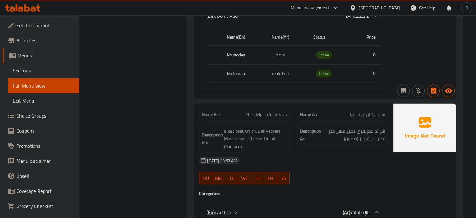
click at [266, 116] on span "Philadelphia Sandwich" at bounding box center [266, 114] width 41 height 7
copy span "Philadelphia Sandwich"
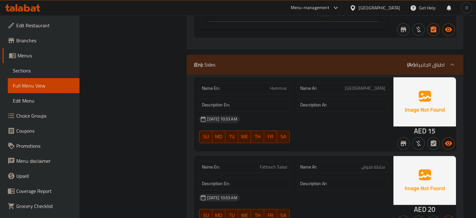
scroll to position [2816, 0]
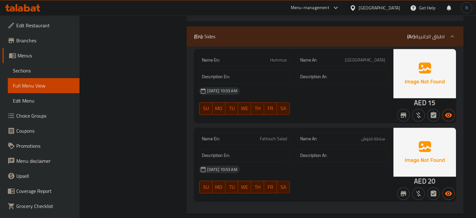
click at [322, 165] on div "[DATE] 10:53 AM" at bounding box center [293, 169] width 197 height 15
